Goal: Register for event/course

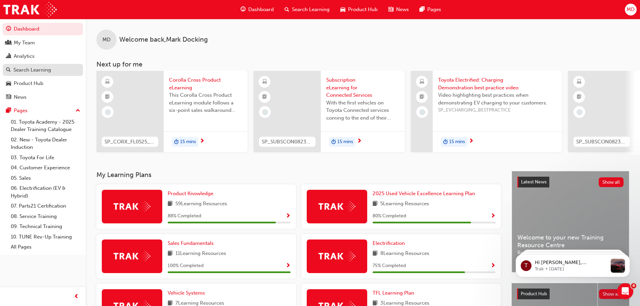
click at [45, 68] on div "Search Learning" at bounding box center [32, 70] width 38 height 8
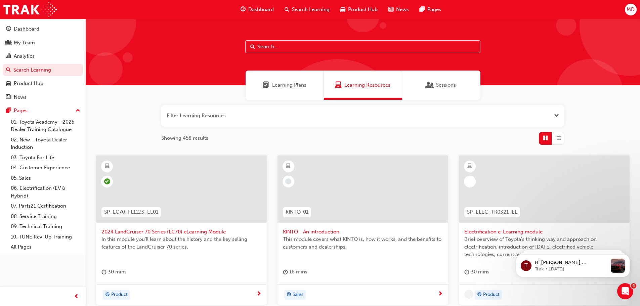
click at [286, 85] on span "Learning Plans" at bounding box center [289, 85] width 34 height 8
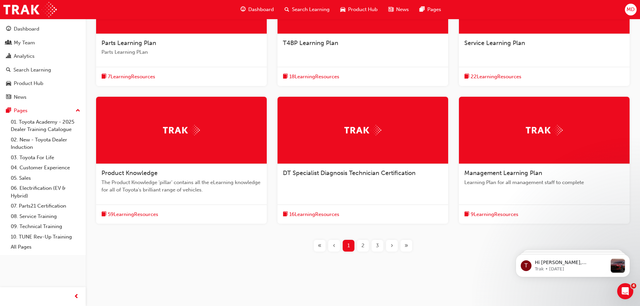
scroll to position [88, 0]
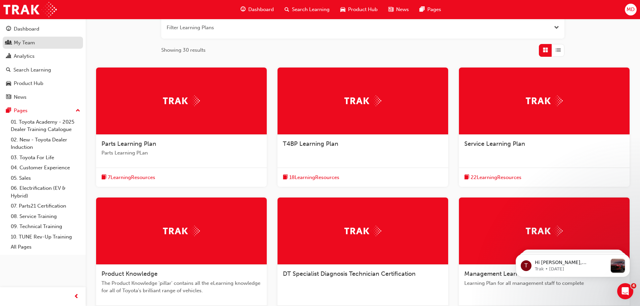
click at [23, 44] on div "My Team" at bounding box center [24, 43] width 21 height 8
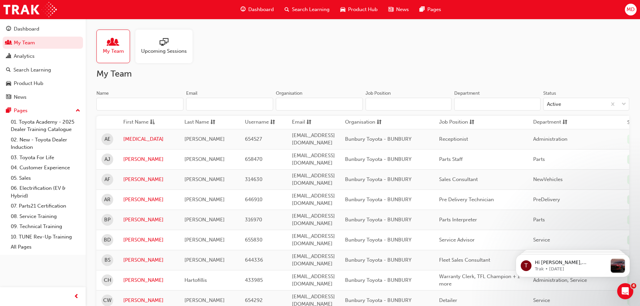
click at [169, 48] on span "Upcoming Sessions" at bounding box center [164, 51] width 46 height 8
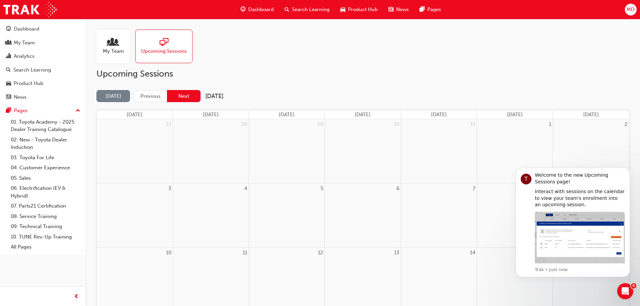
click at [191, 92] on button "Next" at bounding box center [184, 96] width 34 height 12
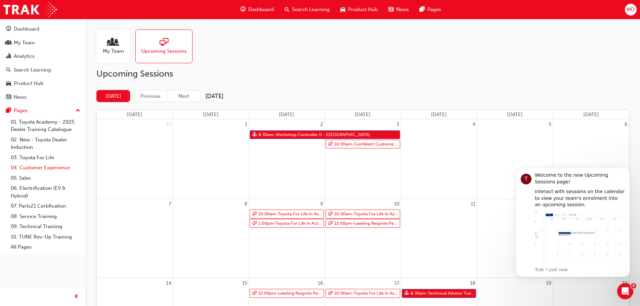
click at [53, 167] on link "04. Customer Experience" at bounding box center [45, 168] width 75 height 10
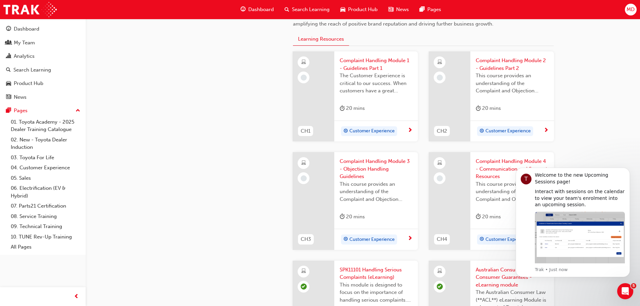
scroll to position [269, 0]
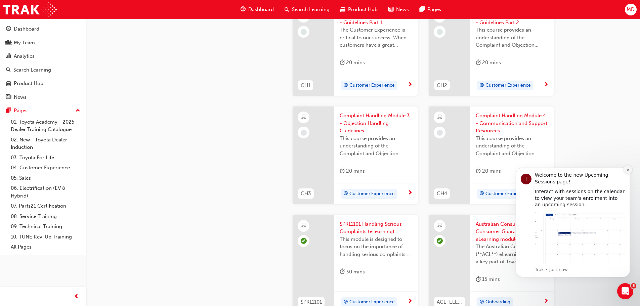
click at [627, 170] on icon "Dismiss notification" at bounding box center [628, 170] width 4 height 4
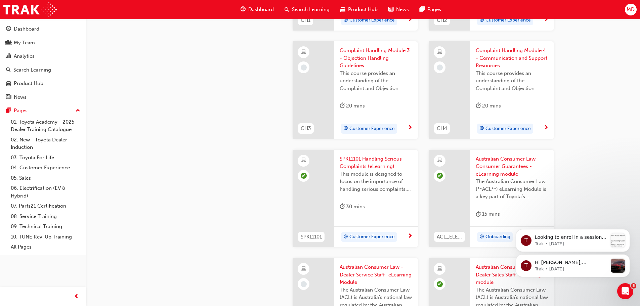
scroll to position [336, 0]
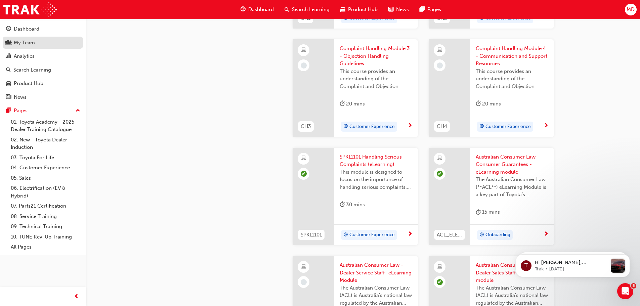
click at [20, 43] on div "My Team" at bounding box center [24, 43] width 21 height 8
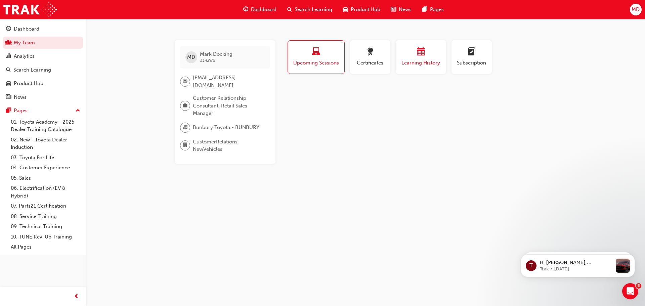
click at [430, 49] on div "button" at bounding box center [421, 53] width 40 height 10
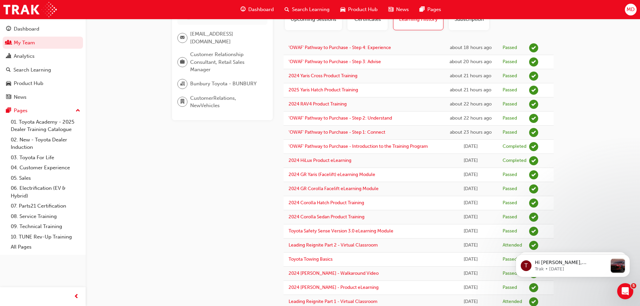
scroll to position [34, 0]
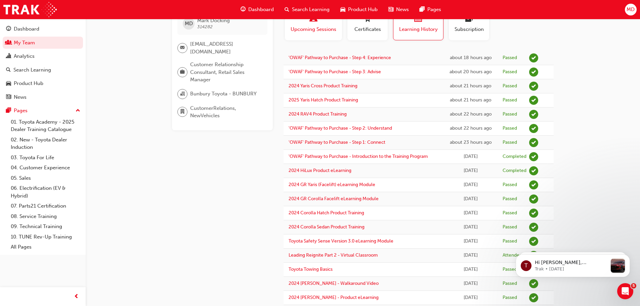
click at [315, 25] on div "Upcoming Sessions" at bounding box center [313, 23] width 47 height 19
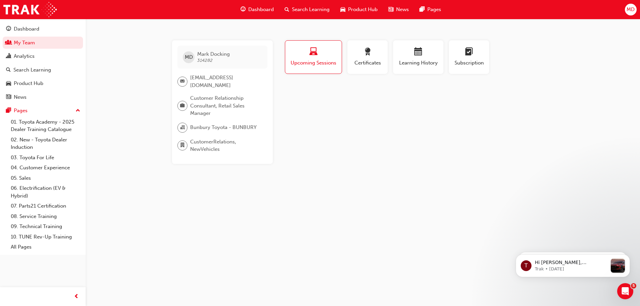
scroll to position [0, 0]
click at [35, 165] on link "04. Customer Experience" at bounding box center [45, 168] width 75 height 10
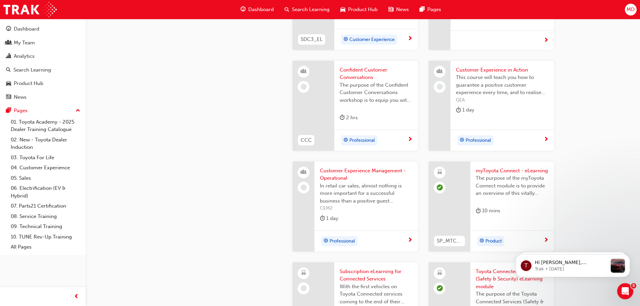
scroll to position [855, 0]
click at [345, 176] on span "Customer Experience Management - Operational" at bounding box center [366, 176] width 93 height 15
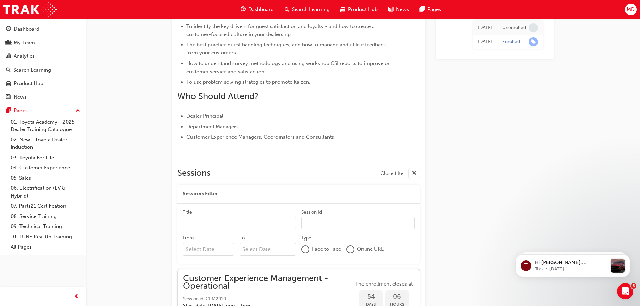
scroll to position [244, 0]
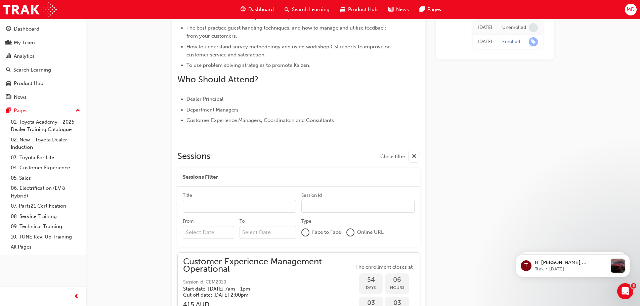
drag, startPoint x: 354, startPoint y: 231, endPoint x: 359, endPoint y: 235, distance: 5.8
click at [359, 235] on div "Online URL" at bounding box center [364, 232] width 37 height 8
click at [350, 231] on div at bounding box center [350, 232] width 7 height 7
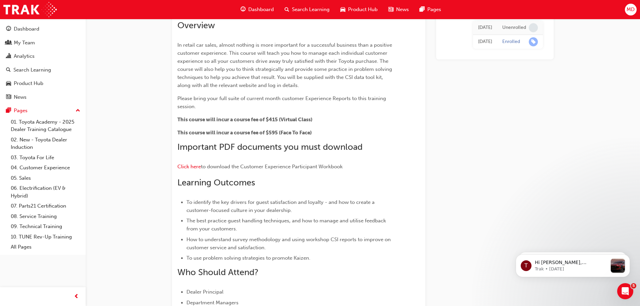
scroll to position [0, 0]
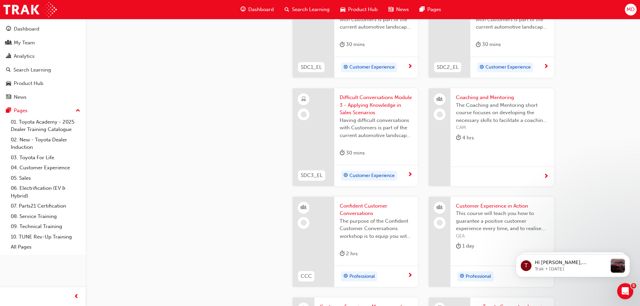
scroll to position [754, 0]
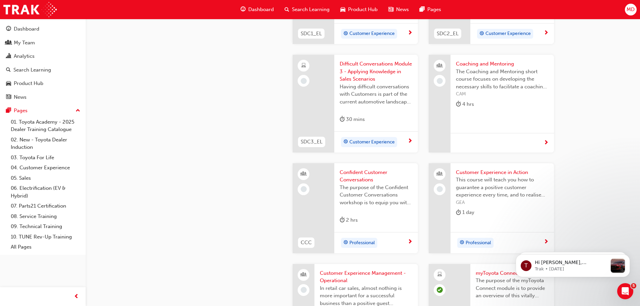
click at [368, 173] on span "Confident Customer Conversations" at bounding box center [376, 176] width 73 height 15
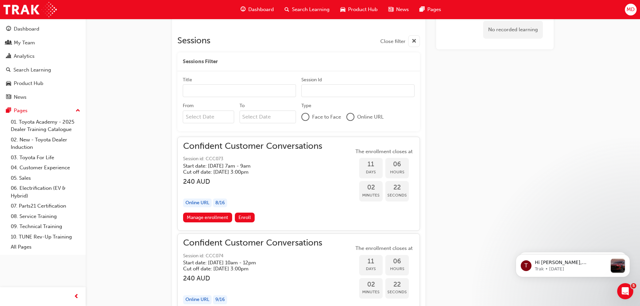
scroll to position [384, 0]
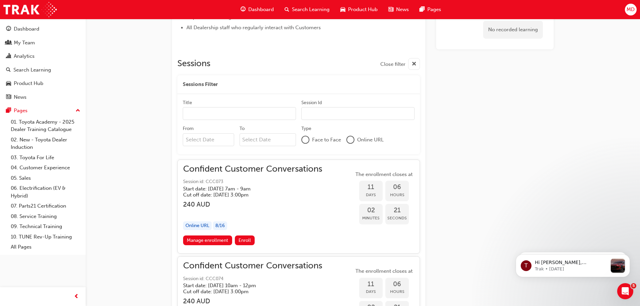
click at [352, 139] on div at bounding box center [350, 139] width 7 height 7
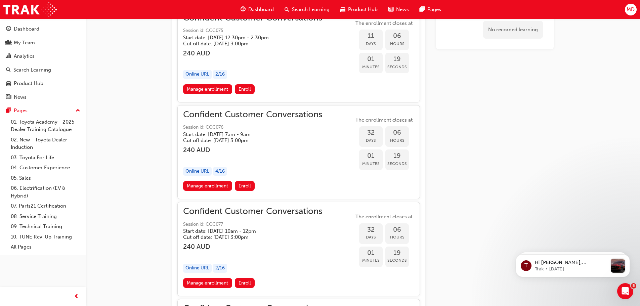
scroll to position [694, 0]
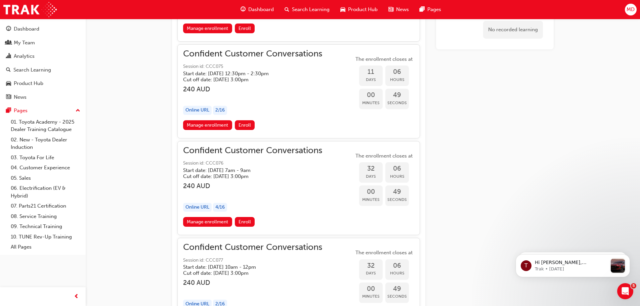
click at [221, 109] on div "2 / 16" at bounding box center [220, 110] width 14 height 9
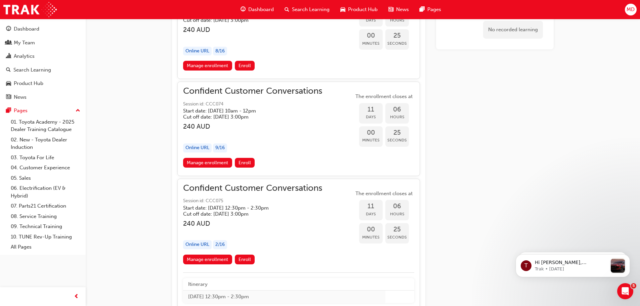
scroll to position [526, 0]
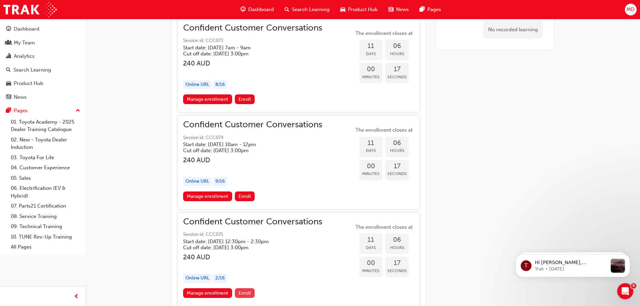
click at [246, 292] on span "Enroll" at bounding box center [244, 293] width 12 height 6
